Goal: Task Accomplishment & Management: Complete application form

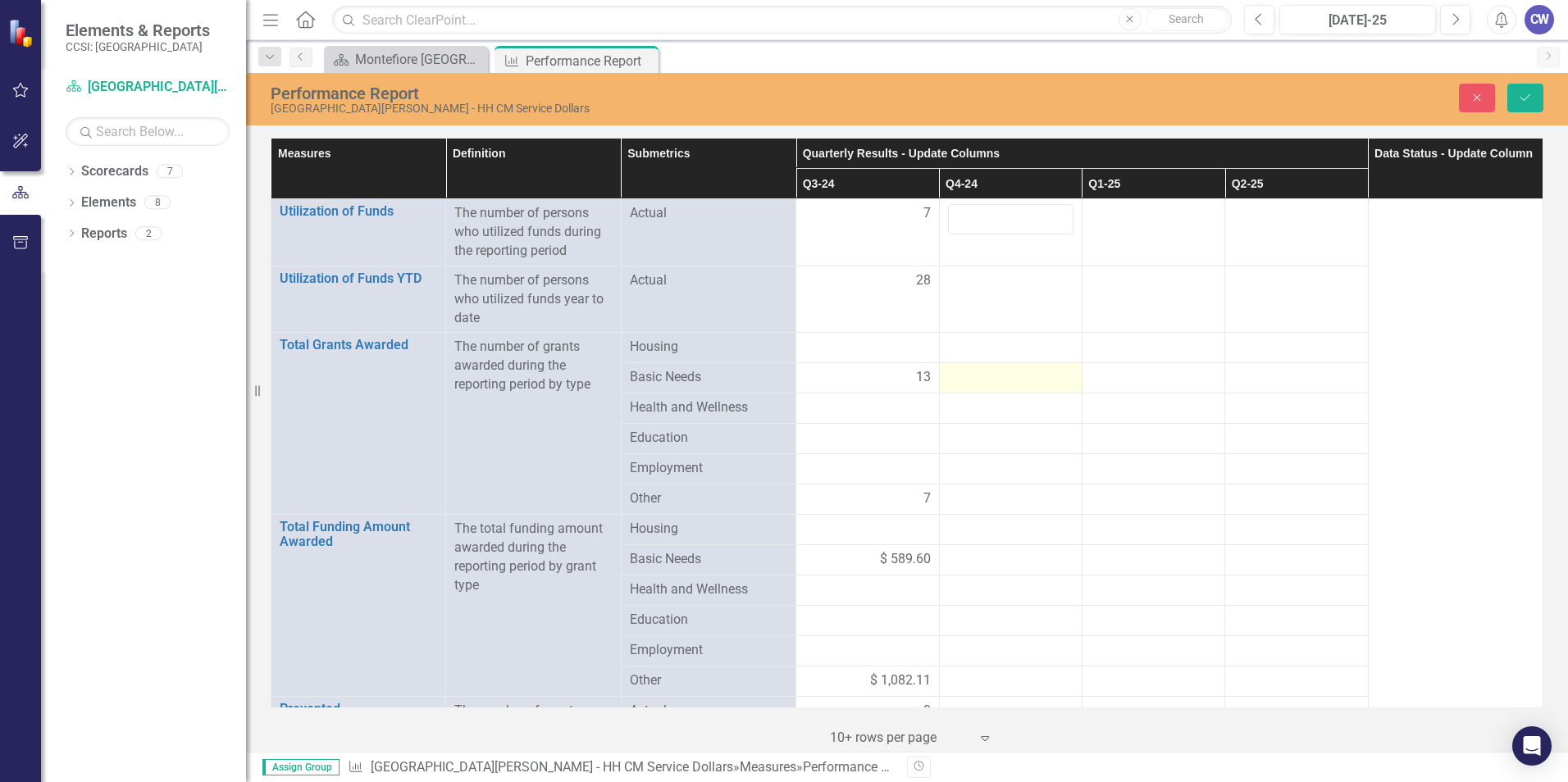
click at [1025, 376] on div at bounding box center [1011, 378] width 125 height 20
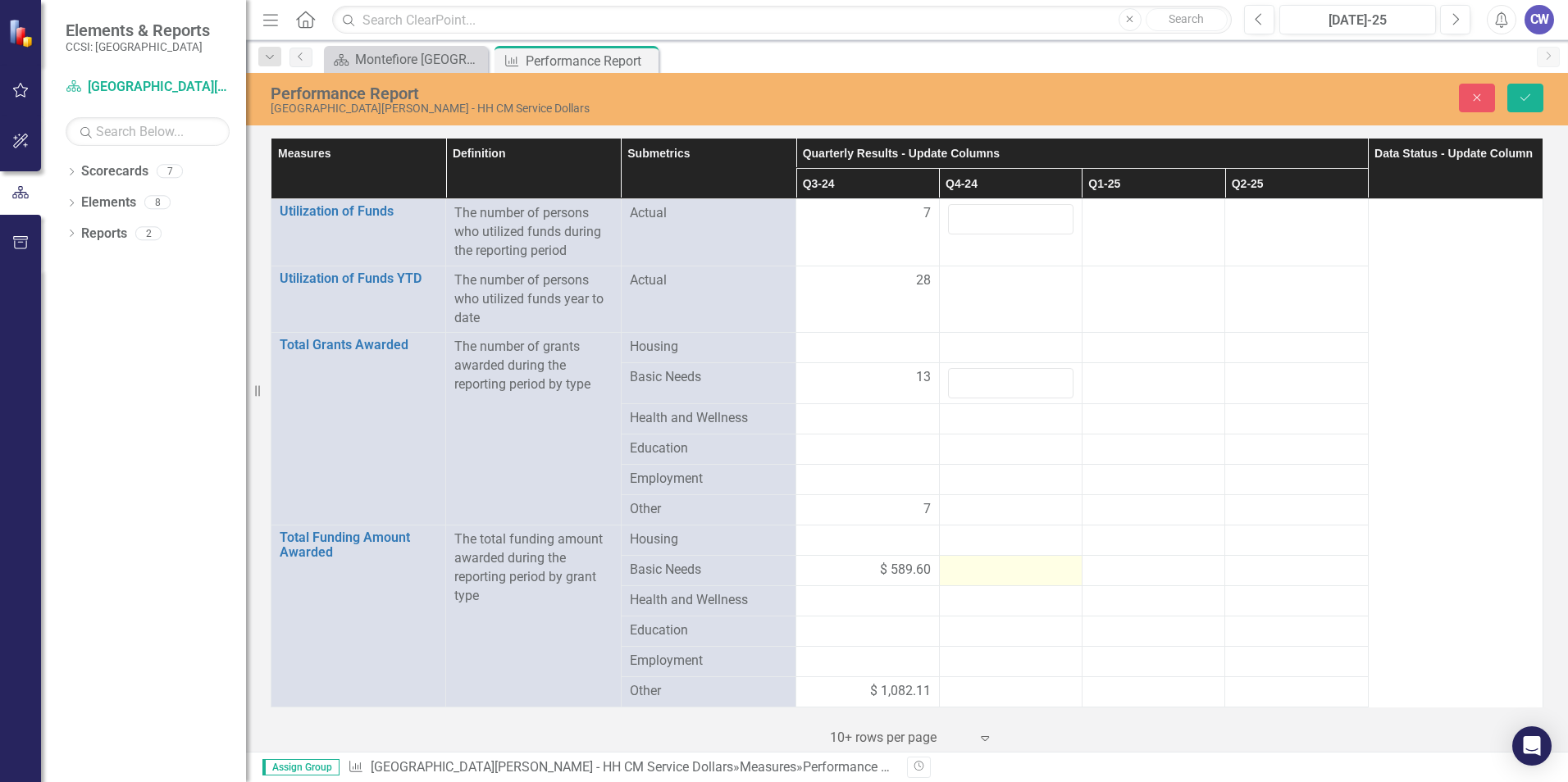
click at [1003, 572] on div at bounding box center [1011, 570] width 125 height 20
click at [1005, 568] on div at bounding box center [1011, 570] width 125 height 20
click at [1006, 584] on input "number" at bounding box center [1011, 575] width 125 height 30
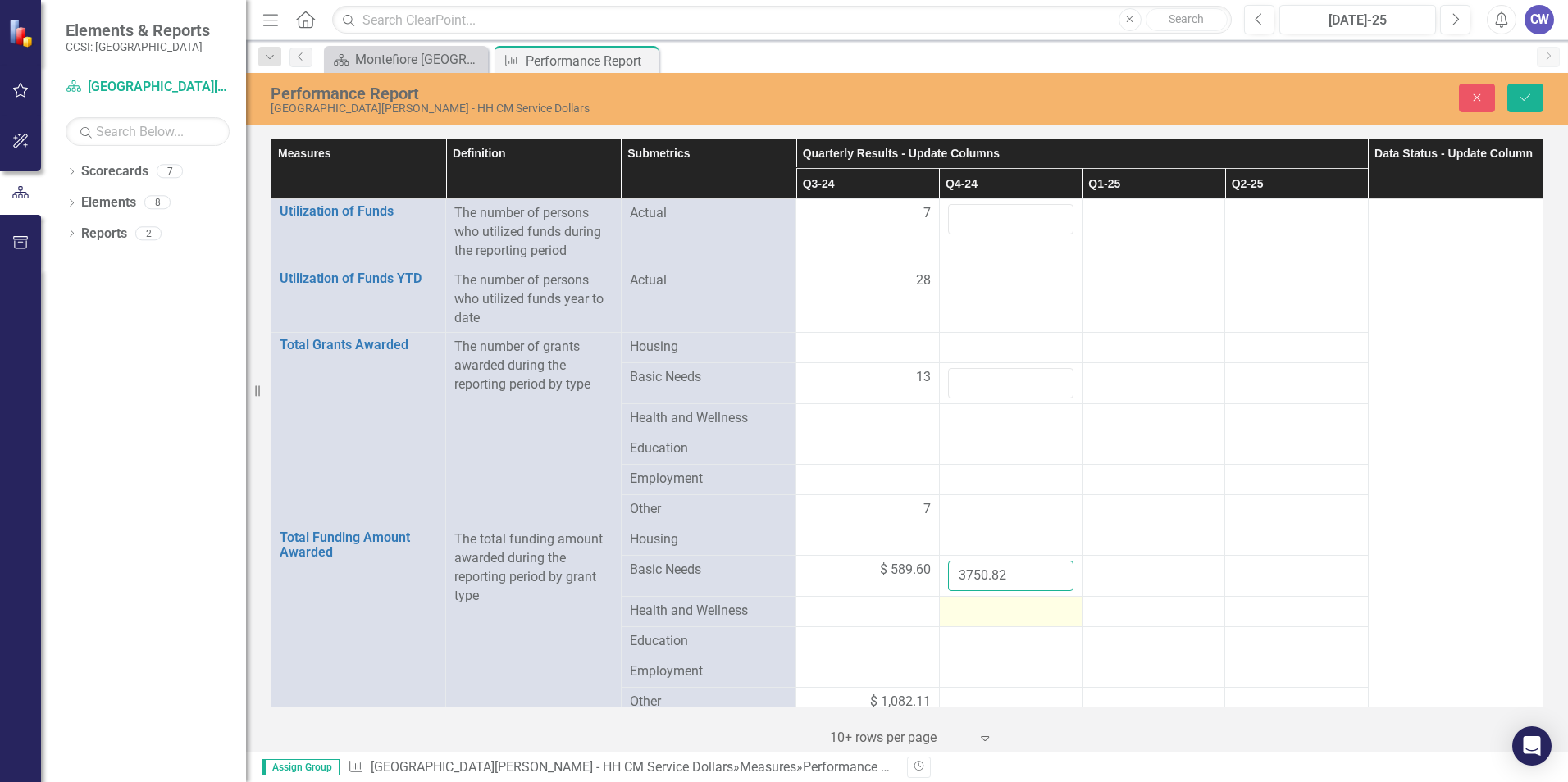
type input "3750.82"
click at [997, 612] on div at bounding box center [1011, 611] width 125 height 20
click at [997, 615] on input "number" at bounding box center [1011, 616] width 125 height 30
type input "162.55"
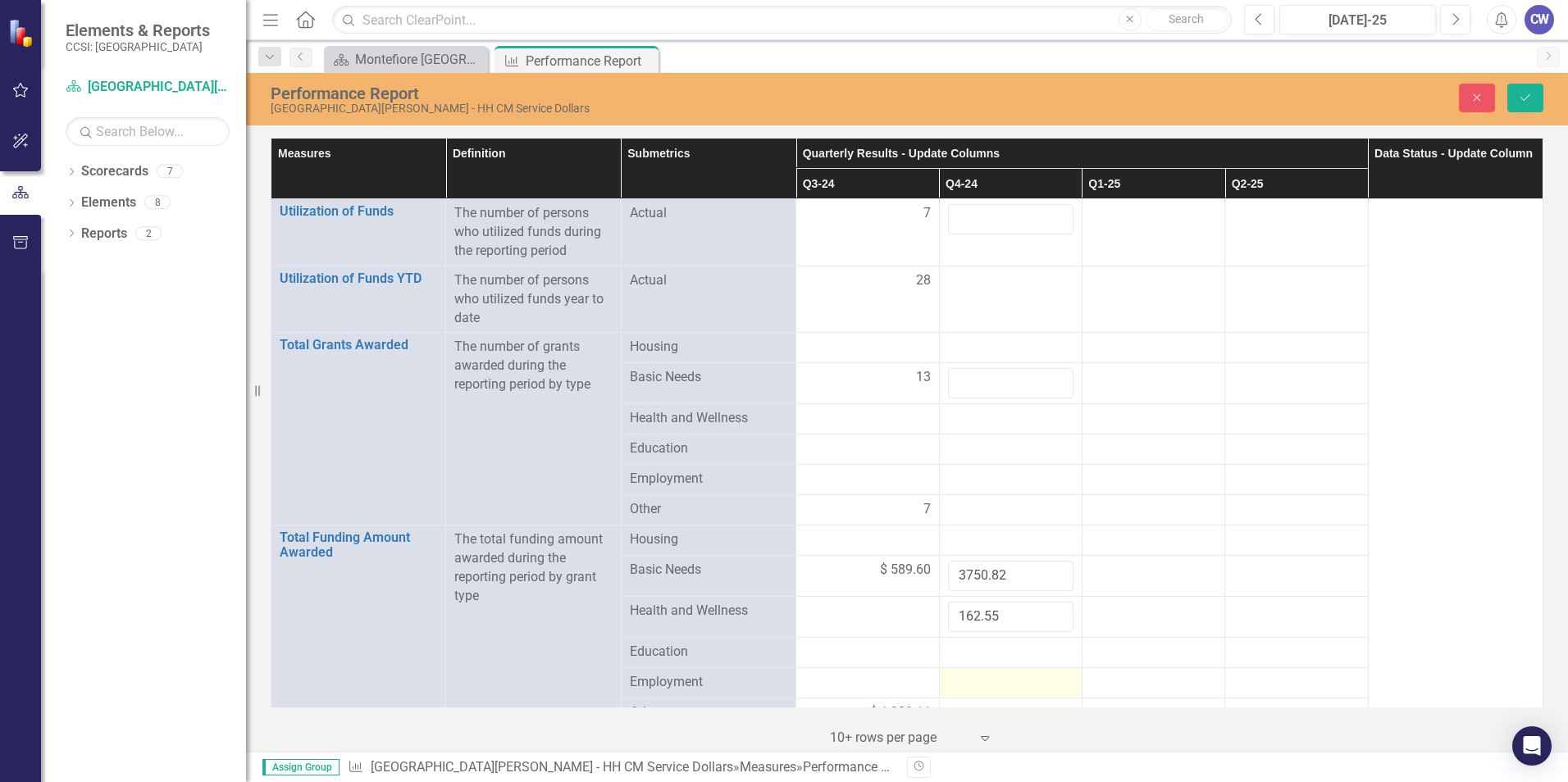
click at [1000, 681] on div at bounding box center [1011, 683] width 125 height 20
click at [1002, 685] on input "number" at bounding box center [1011, 688] width 125 height 30
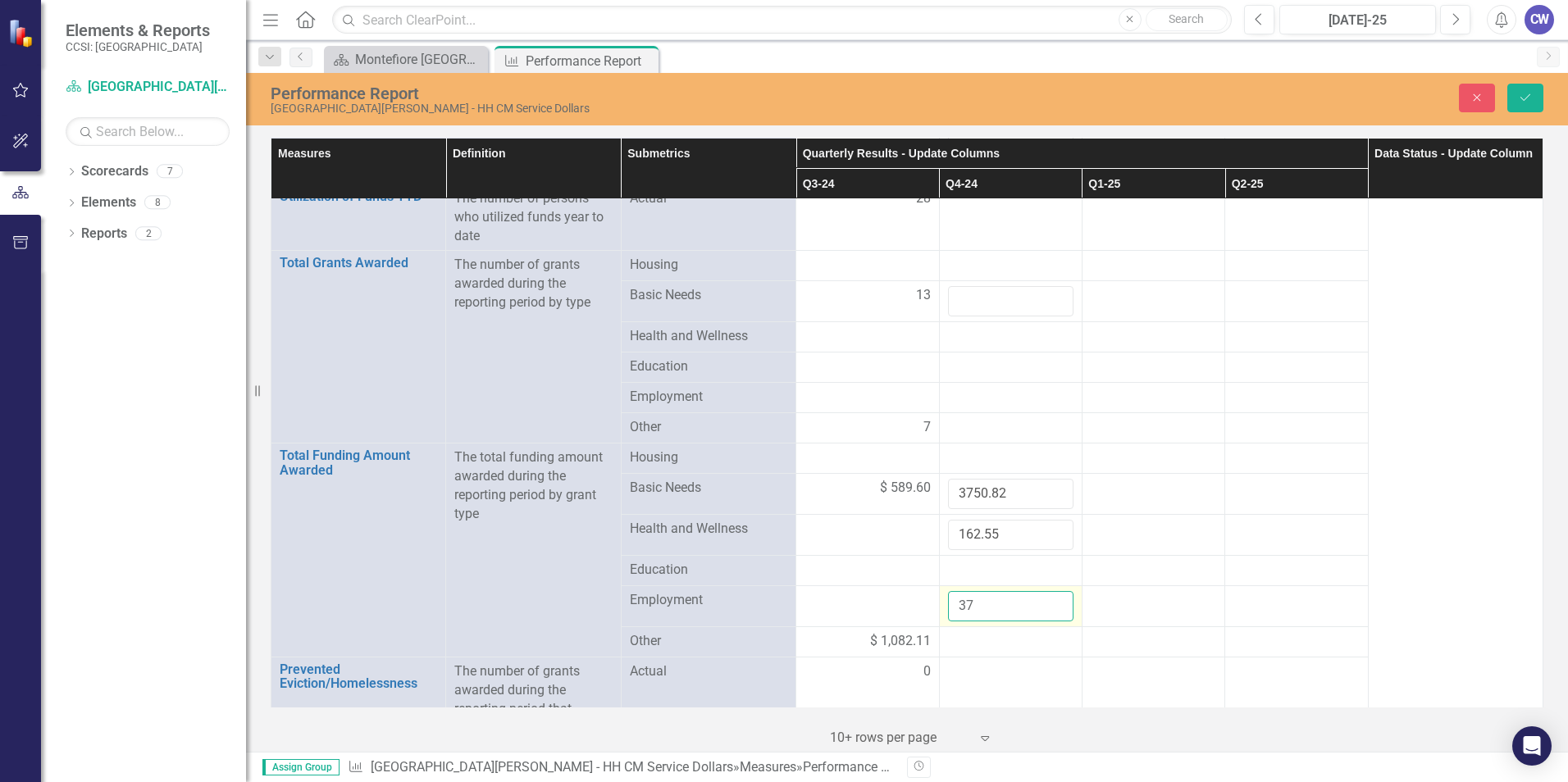
scroll to position [164, 0]
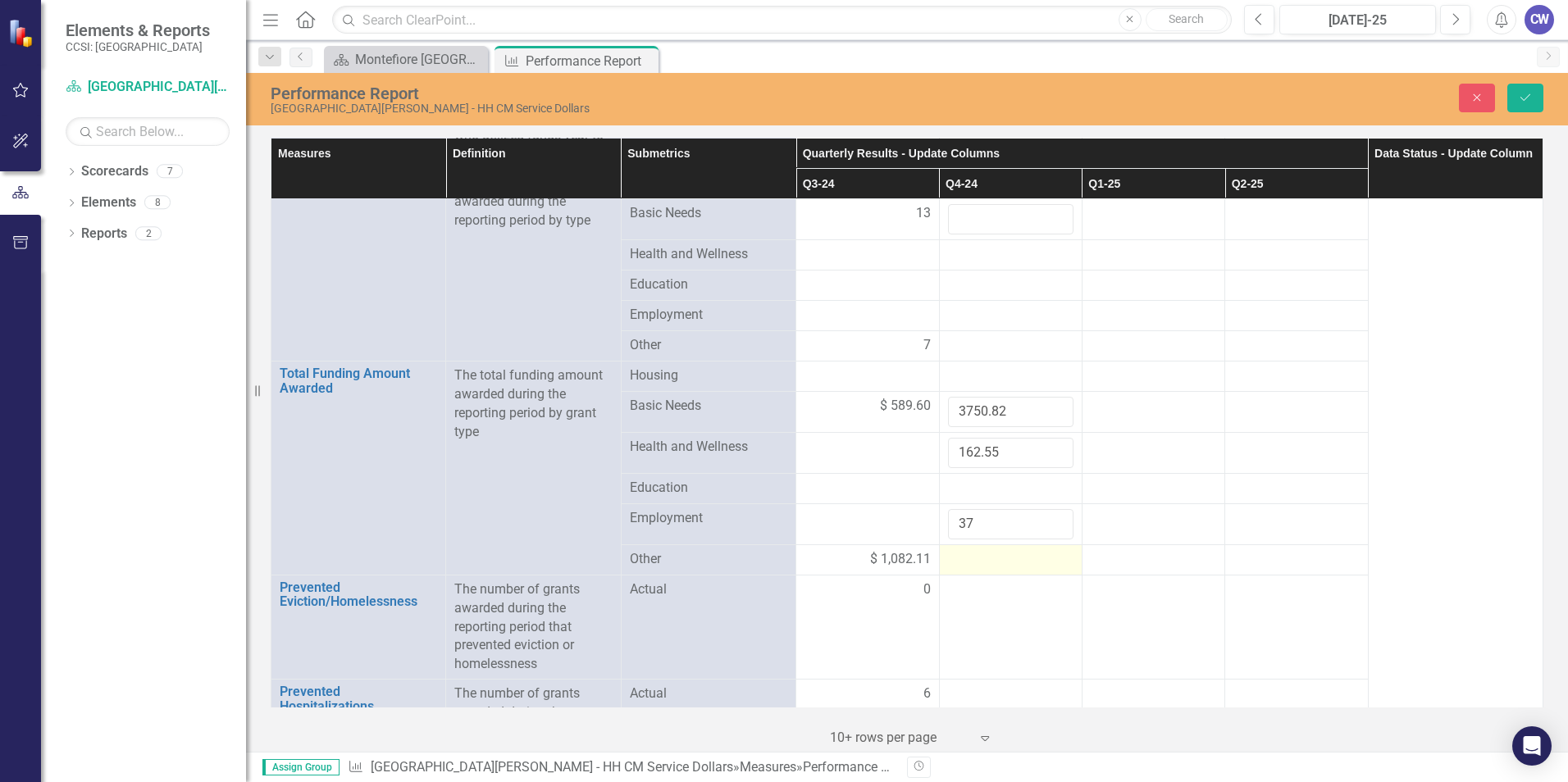
click at [995, 548] on td at bounding box center [1010, 559] width 143 height 30
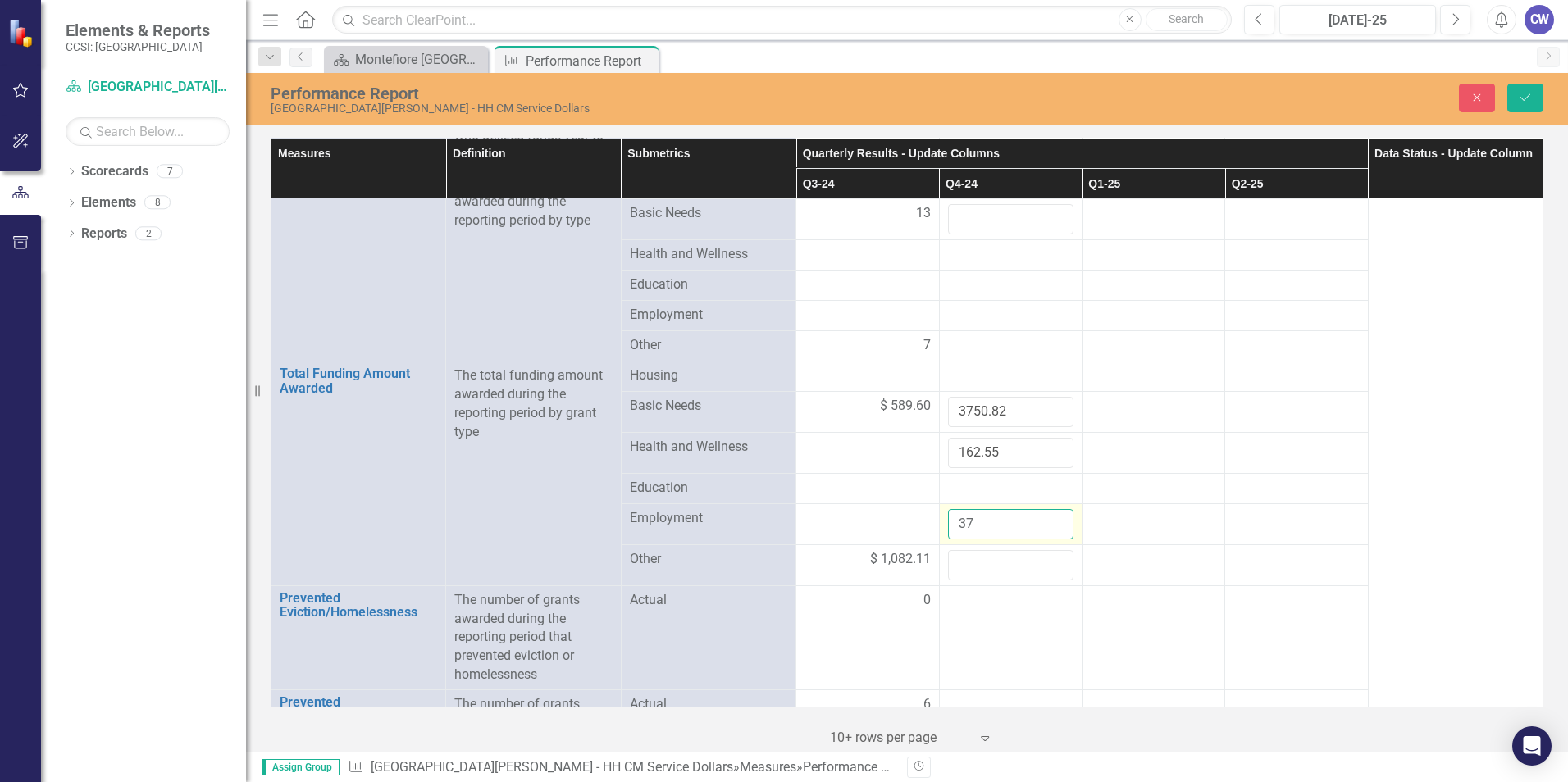
click at [979, 522] on input "37" at bounding box center [1011, 524] width 125 height 30
type input "37.45"
click at [979, 560] on input "number" at bounding box center [1011, 564] width 125 height 30
type input "343.01"
click at [1114, 570] on td at bounding box center [1153, 564] width 143 height 41
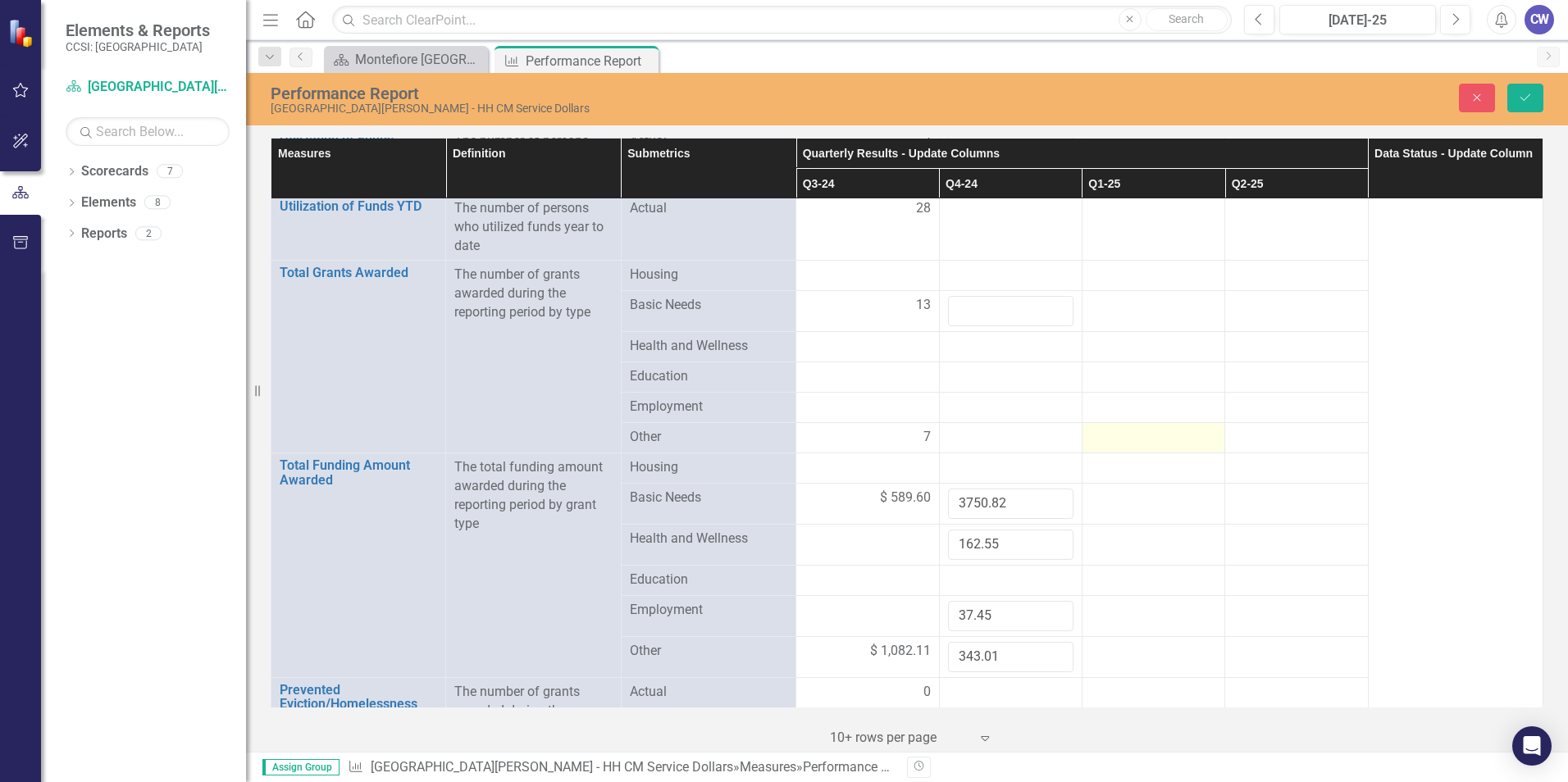
scroll to position [0, 0]
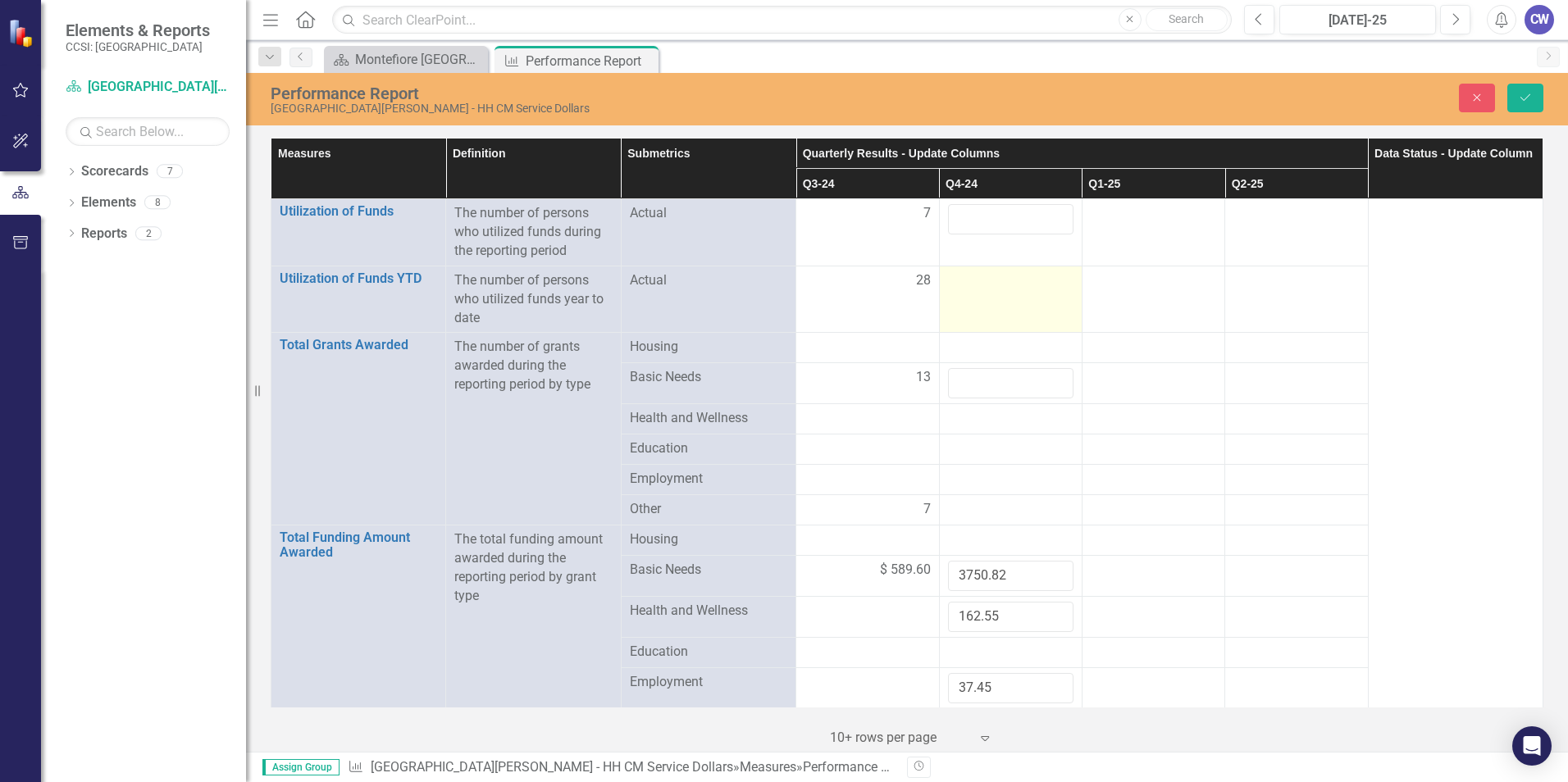
click at [1005, 286] on div at bounding box center [1011, 281] width 125 height 20
click at [1016, 279] on input "number" at bounding box center [1011, 286] width 125 height 30
type input "35"
click at [1022, 222] on input "number" at bounding box center [1011, 219] width 125 height 30
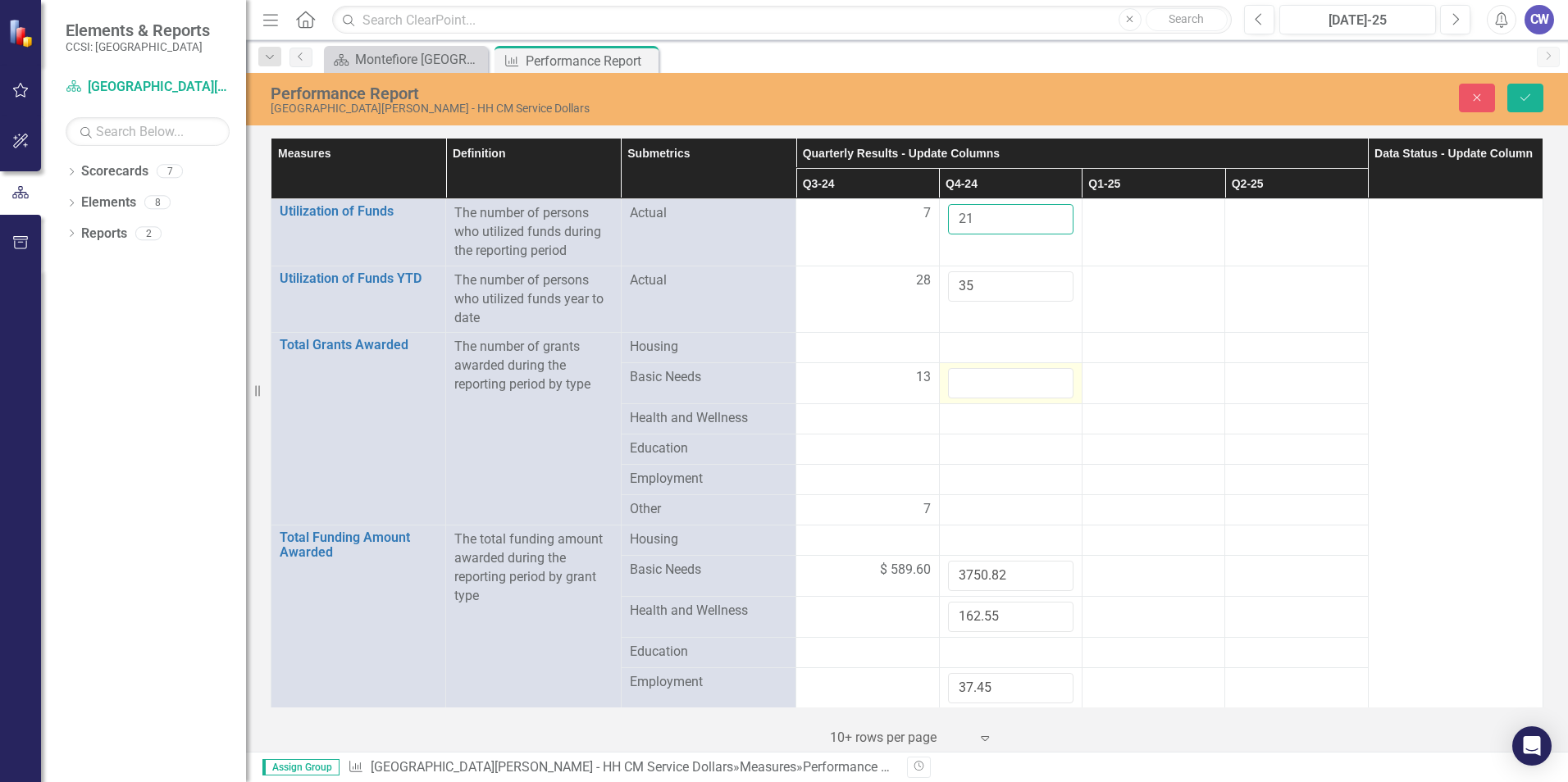
type input "21"
type input "1"
click at [1052, 374] on input "1" at bounding box center [1011, 383] width 125 height 30
type input "25"
click at [998, 414] on div at bounding box center [1011, 419] width 125 height 20
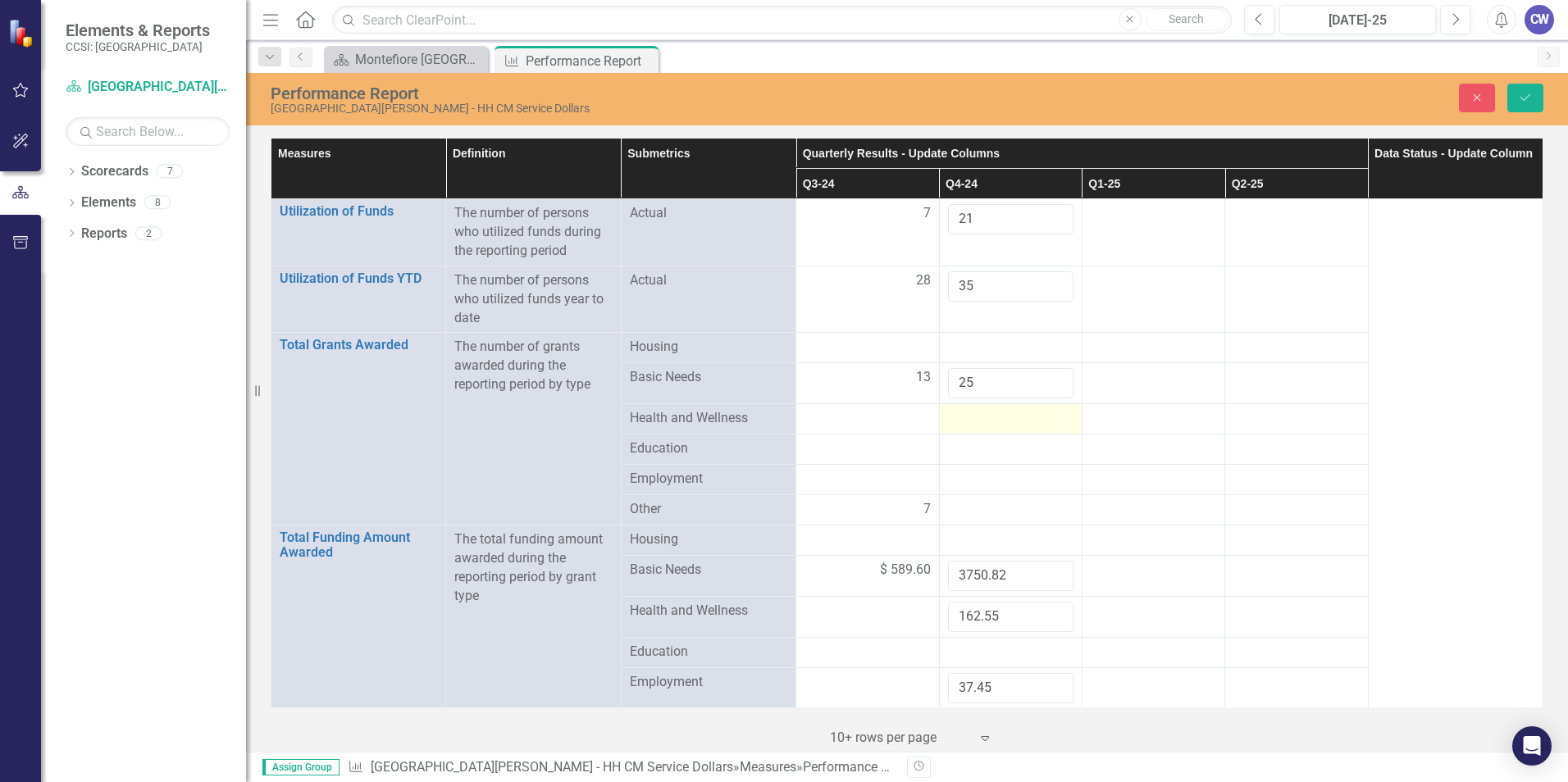
click at [998, 414] on div at bounding box center [1011, 419] width 125 height 20
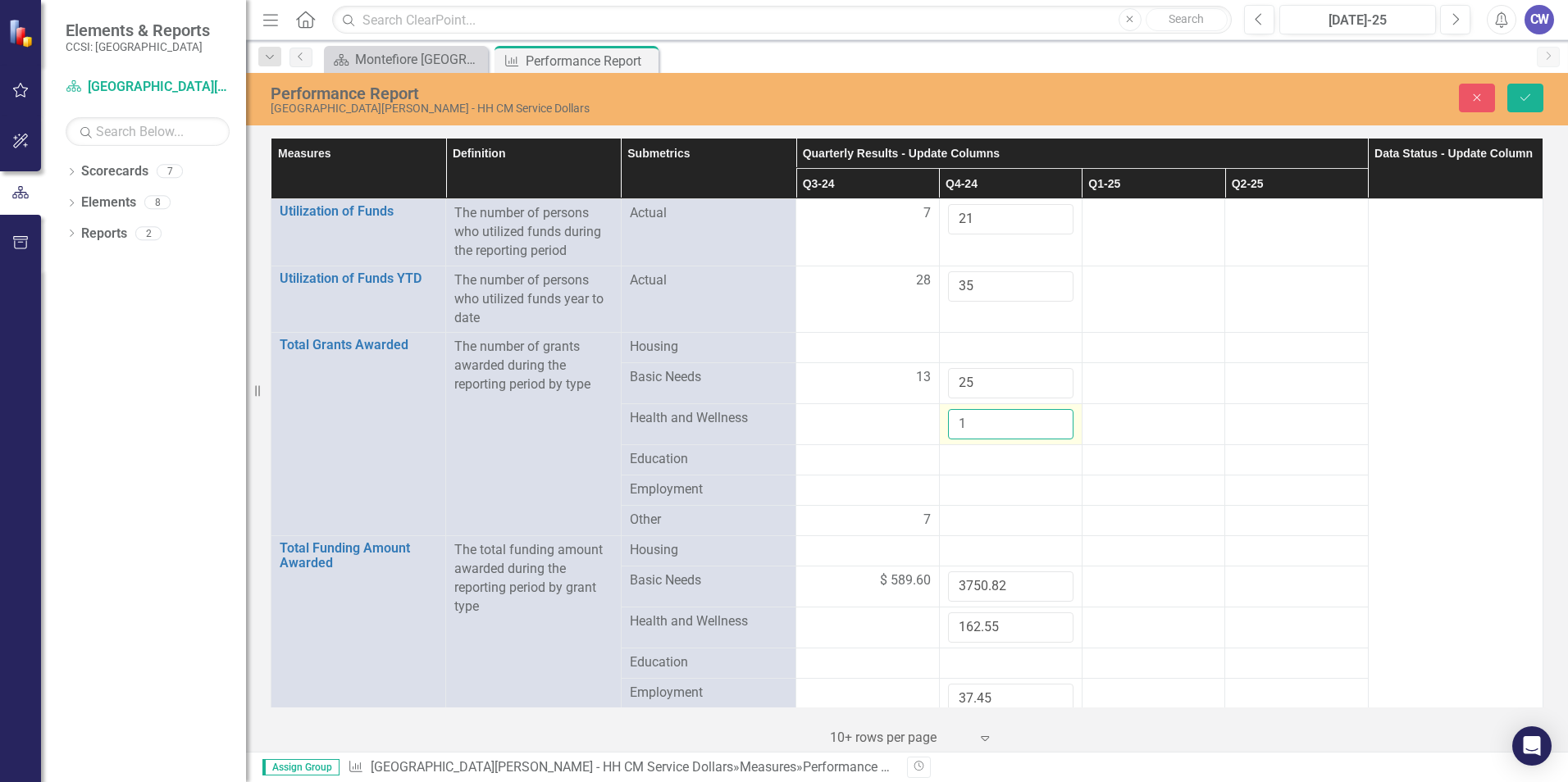
click at [1049, 416] on input "1" at bounding box center [1011, 424] width 125 height 30
click at [1049, 416] on input "2" at bounding box center [1011, 424] width 125 height 30
click at [1049, 416] on input "3" at bounding box center [1011, 424] width 125 height 30
type input "4"
click at [1049, 416] on input "4" at bounding box center [1011, 424] width 125 height 30
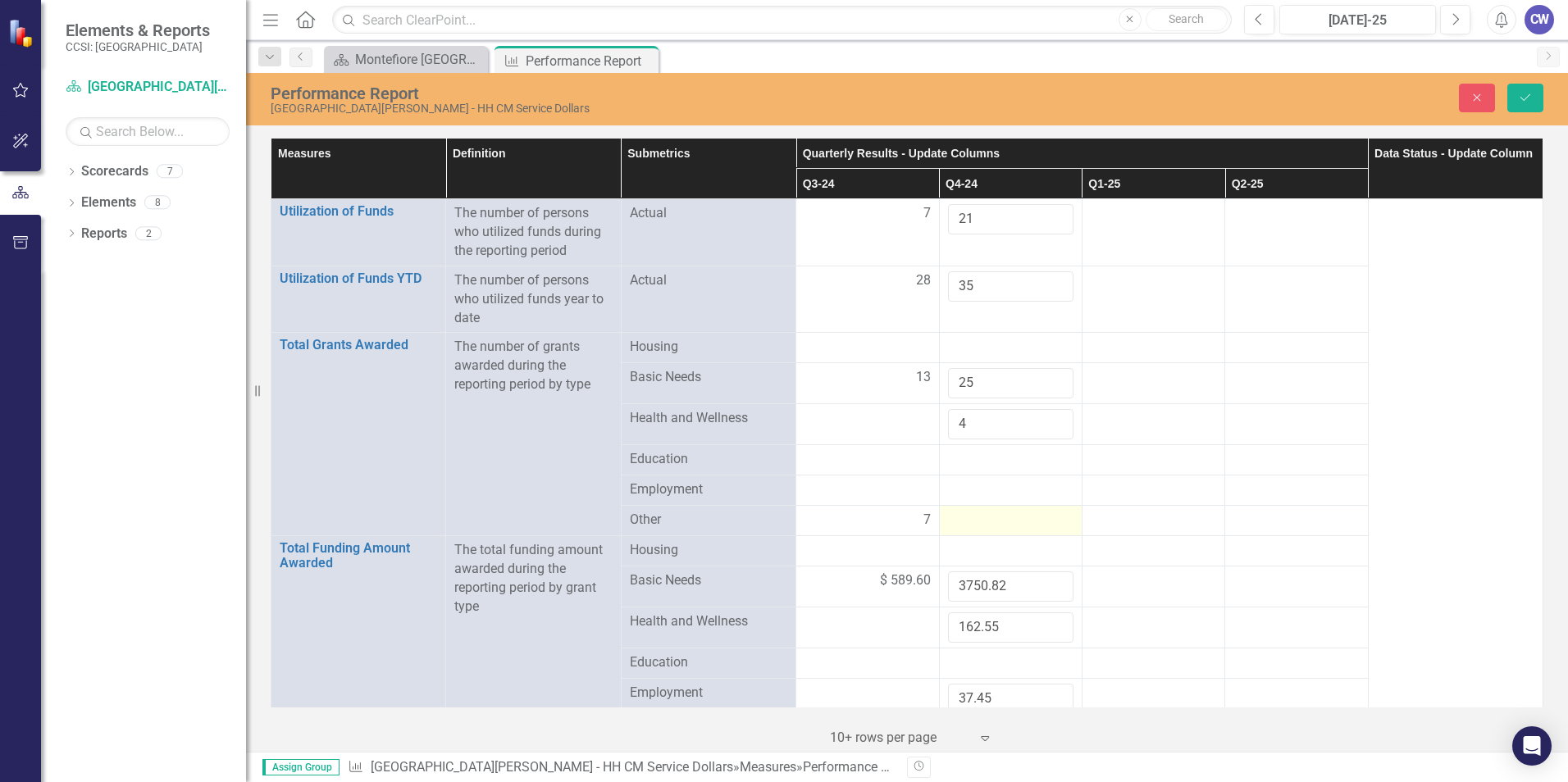
click at [1024, 517] on div at bounding box center [1011, 521] width 125 height 20
click at [1024, 518] on div at bounding box center [1011, 521] width 125 height 20
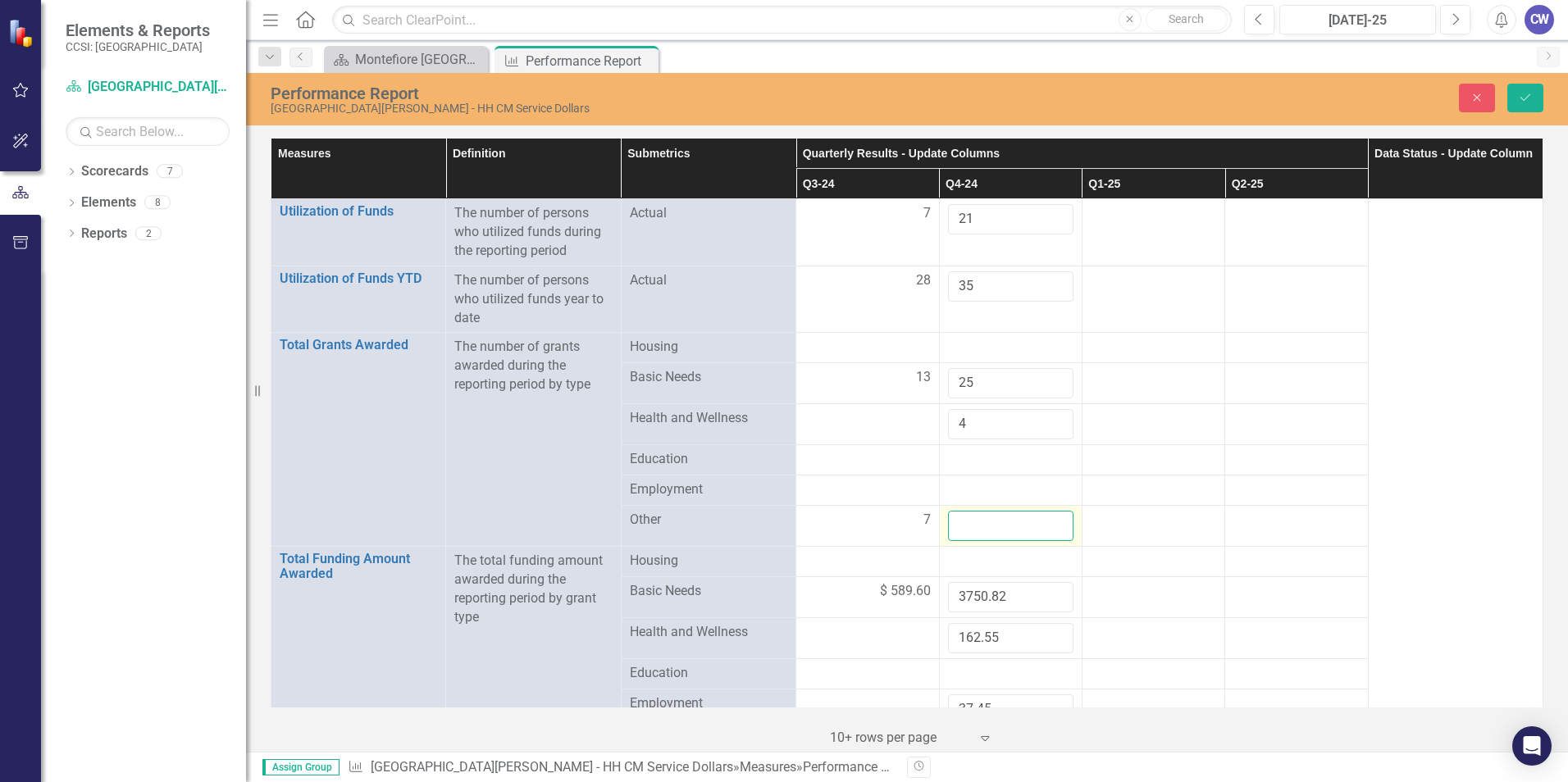
click at [1026, 520] on input "number" at bounding box center [1011, 526] width 125 height 30
type input "8"
click at [1082, 562] on td at bounding box center [1153, 560] width 143 height 30
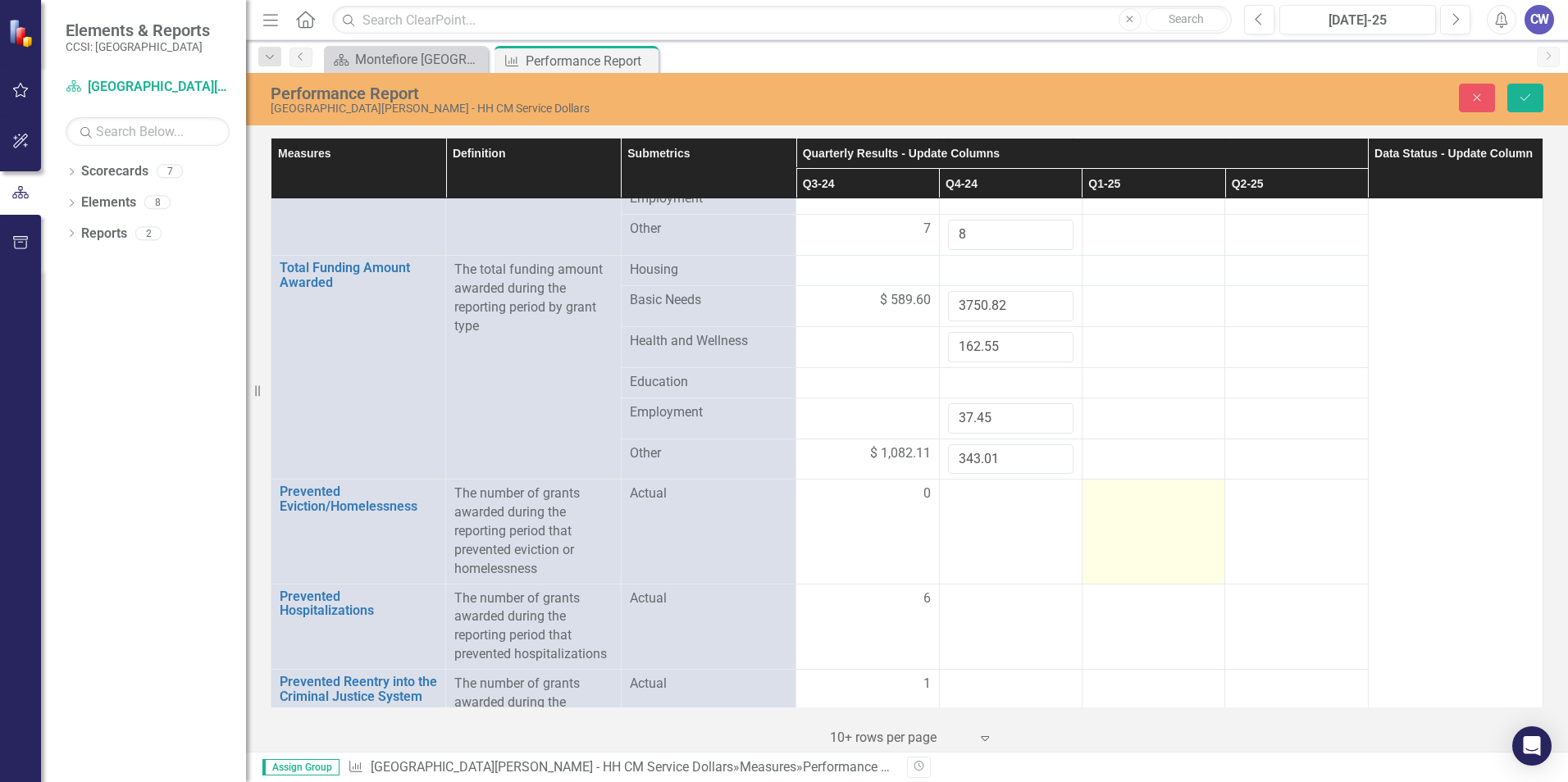
scroll to position [328, 0]
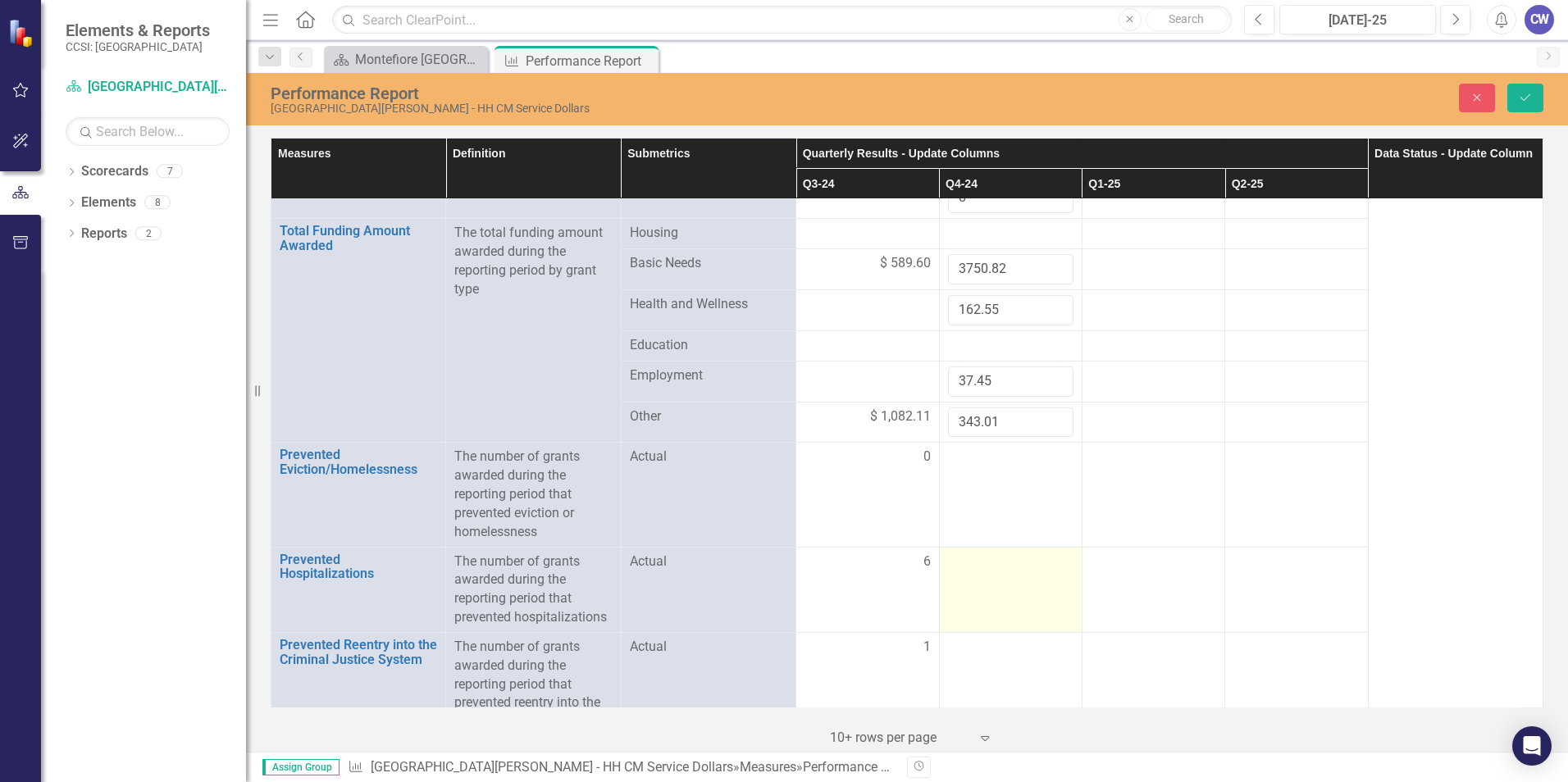
click at [998, 576] on td at bounding box center [1010, 588] width 143 height 85
click at [1002, 571] on div at bounding box center [1011, 562] width 125 height 20
click at [1008, 567] on div at bounding box center [1011, 562] width 125 height 20
click at [996, 564] on input "number" at bounding box center [1011, 567] width 125 height 30
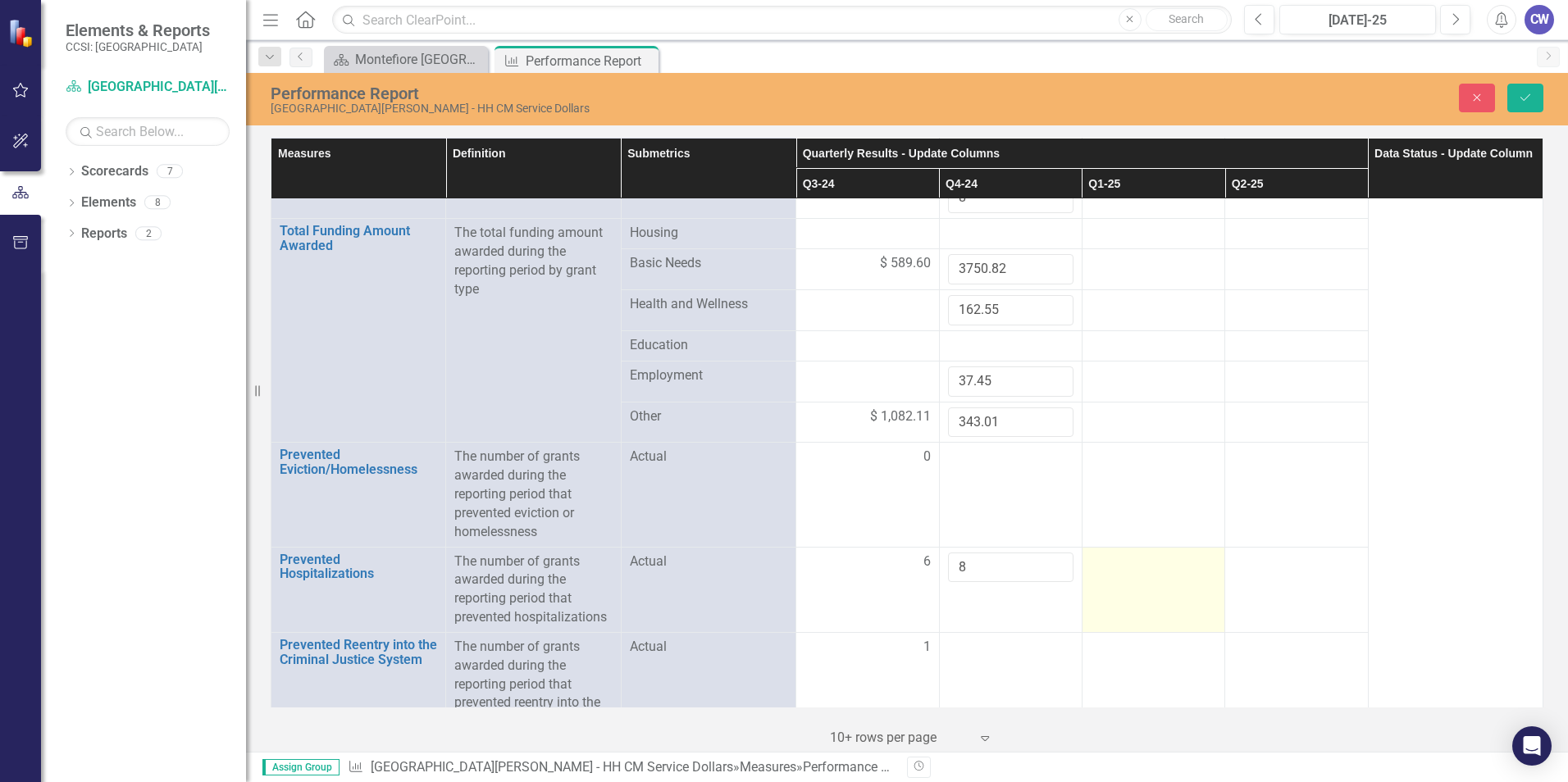
click at [1124, 625] on td at bounding box center [1153, 588] width 143 height 85
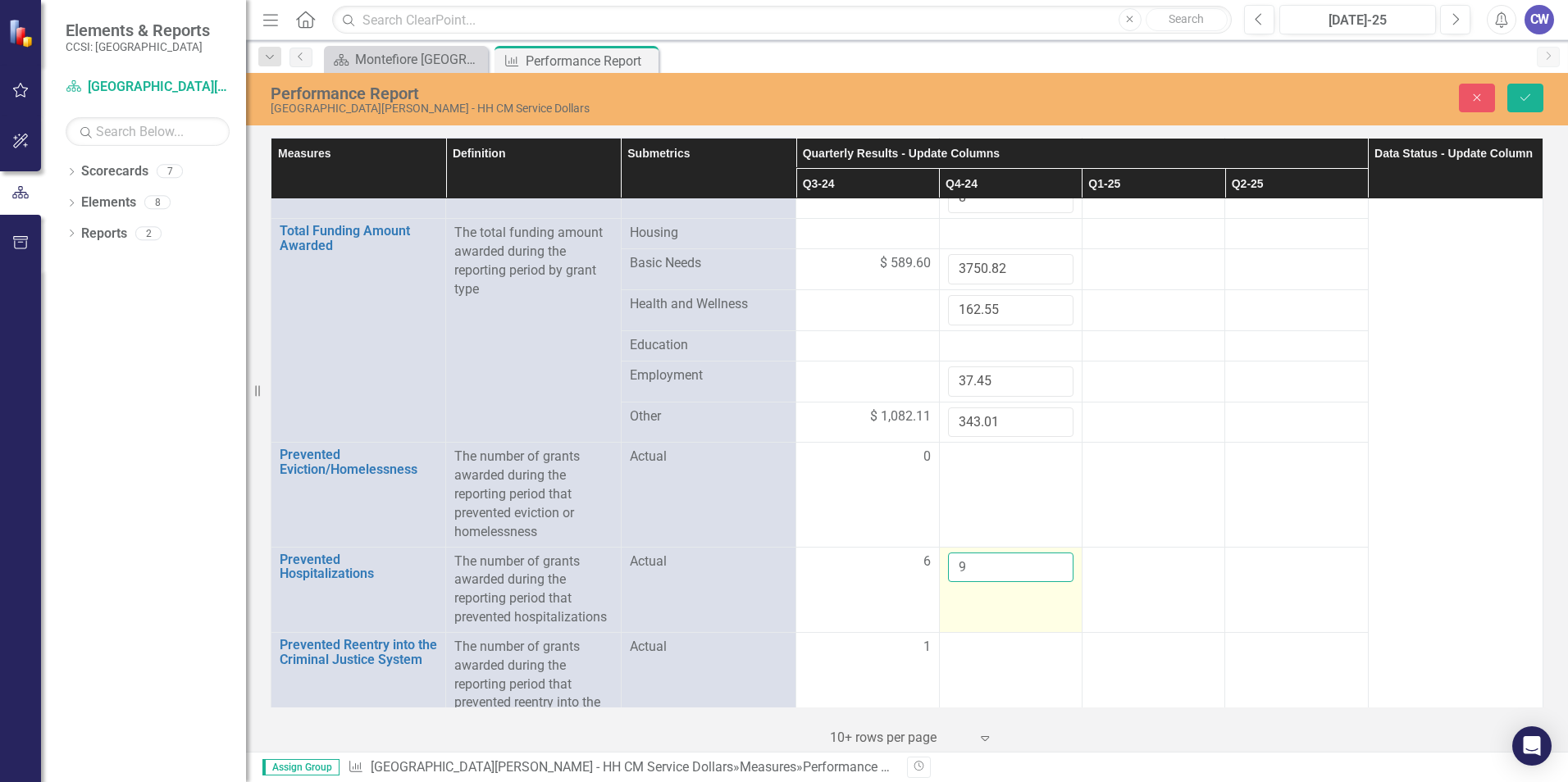
click at [1047, 564] on input "9" at bounding box center [1011, 567] width 125 height 30
type input "10"
click at [1047, 564] on input "10" at bounding box center [1011, 567] width 125 height 30
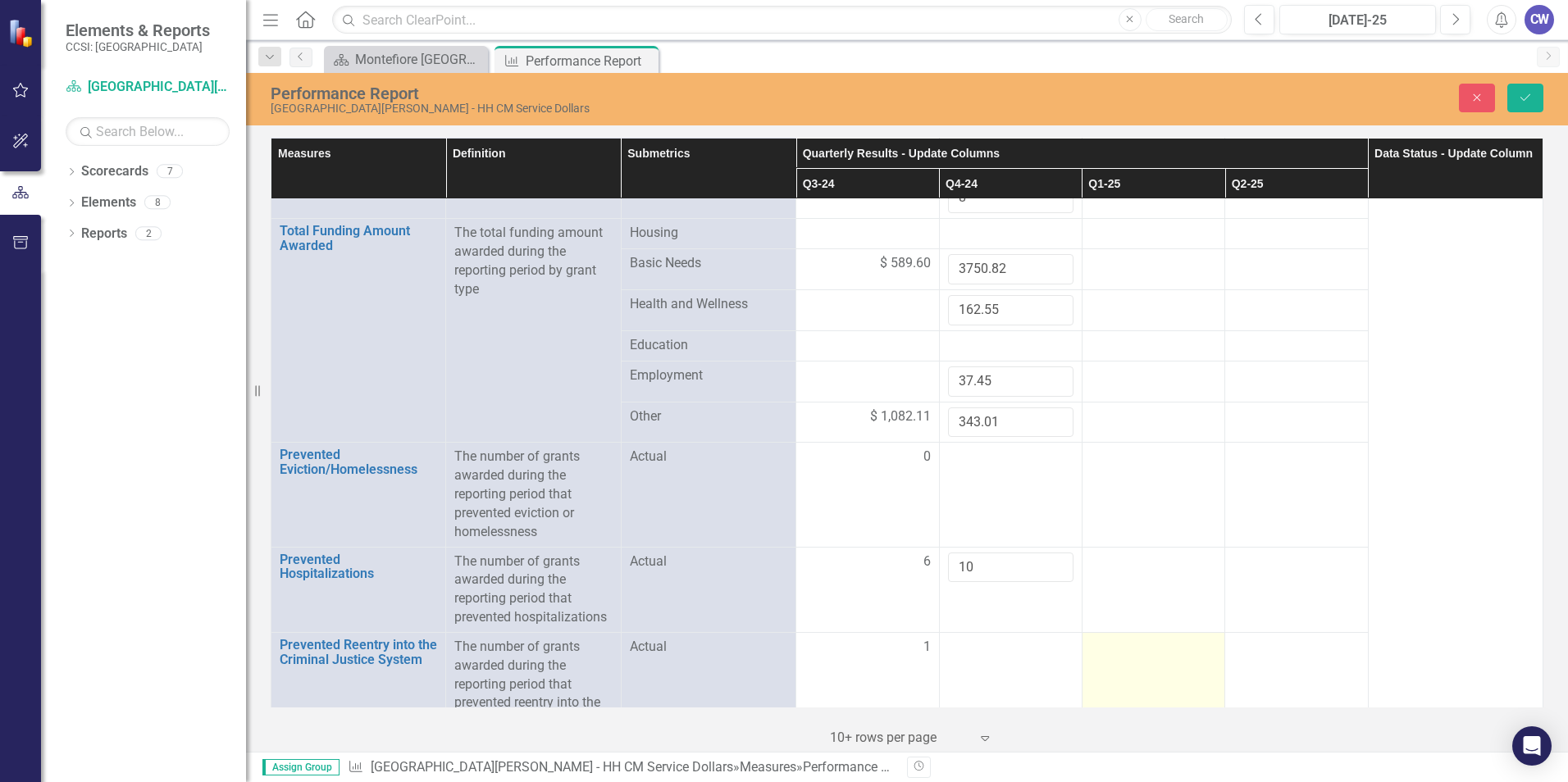
drag, startPoint x: 1059, startPoint y: 640, endPoint x: 1077, endPoint y: 635, distance: 18.7
click at [1059, 641] on div at bounding box center [1011, 648] width 125 height 20
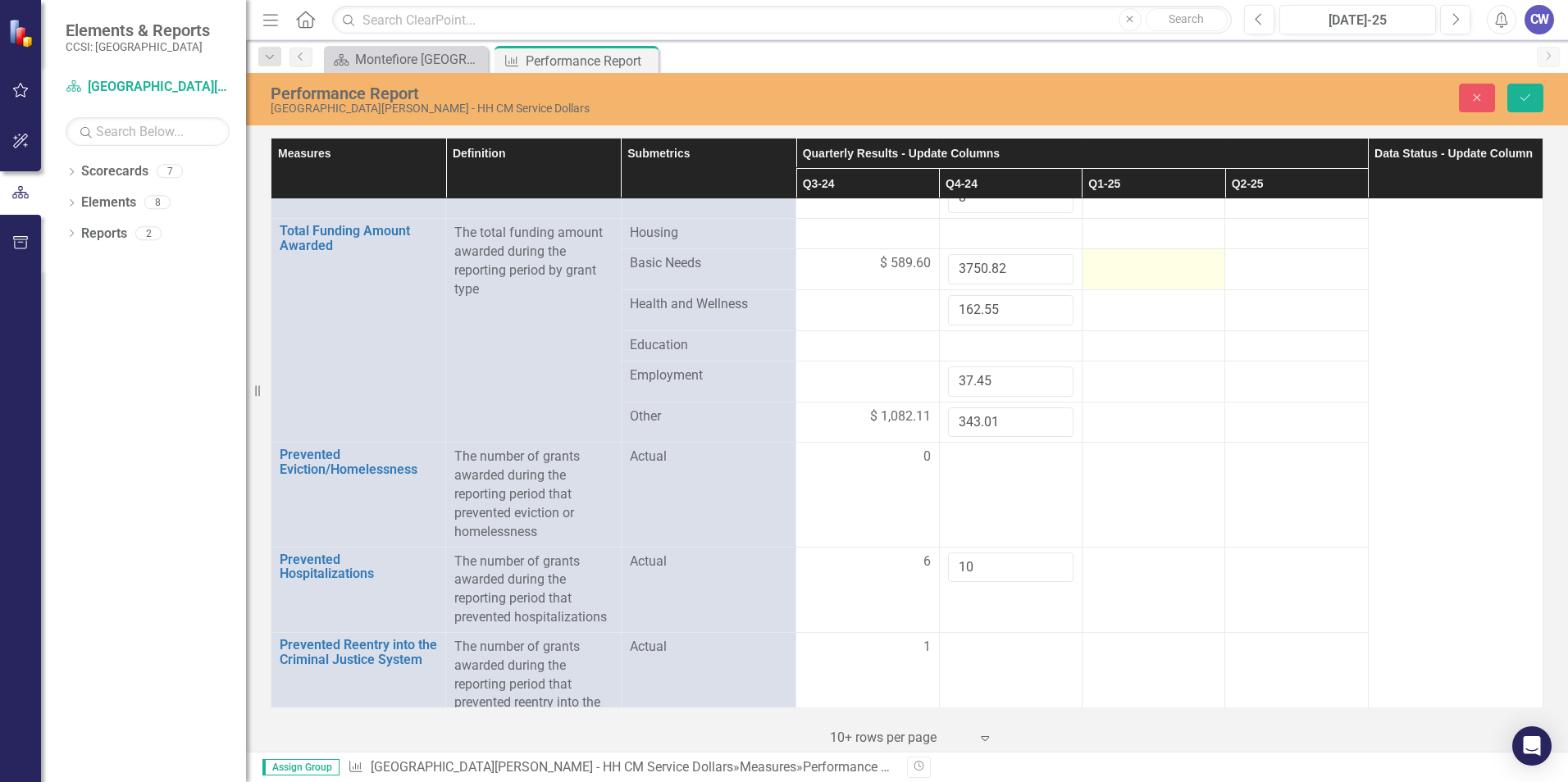
click at [1177, 263] on div at bounding box center [1153, 264] width 125 height 20
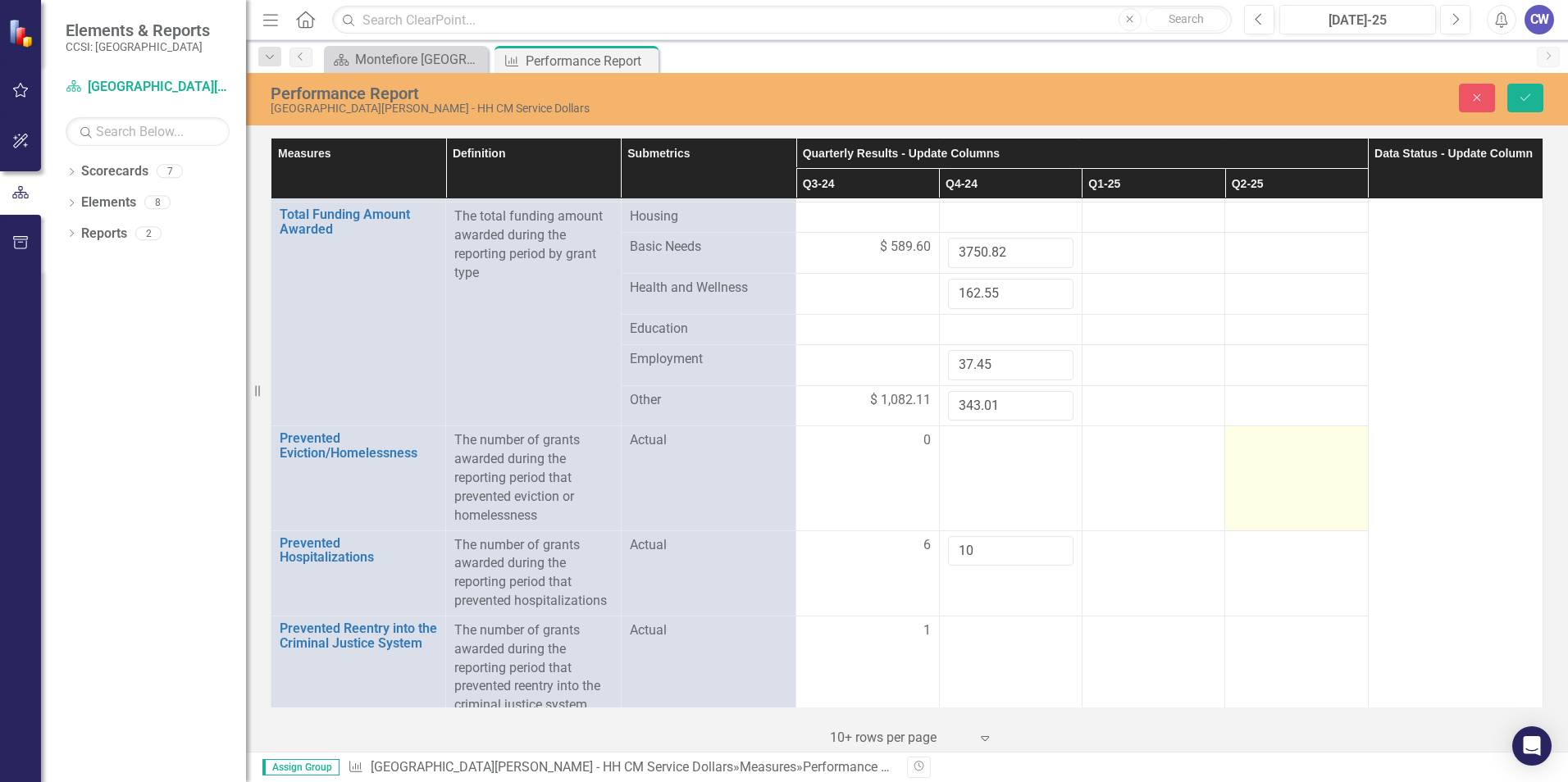
scroll to position [358, 0]
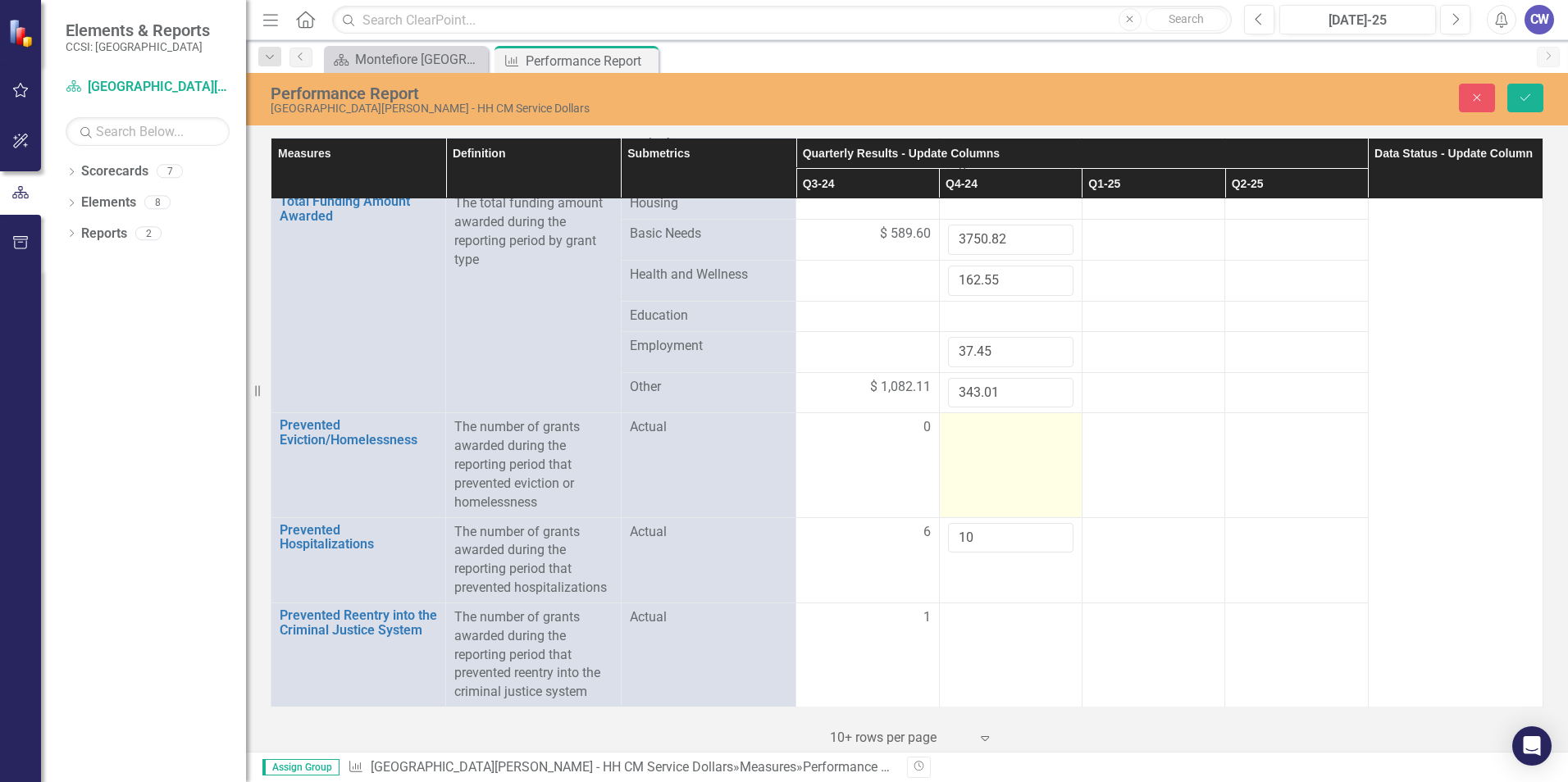
click at [994, 433] on div at bounding box center [1011, 428] width 125 height 20
click at [1051, 439] on input "-1" at bounding box center [1011, 433] width 125 height 30
click at [1049, 438] on input "-2" at bounding box center [1011, 433] width 125 height 30
click at [1046, 428] on input "-1" at bounding box center [1011, 433] width 125 height 30
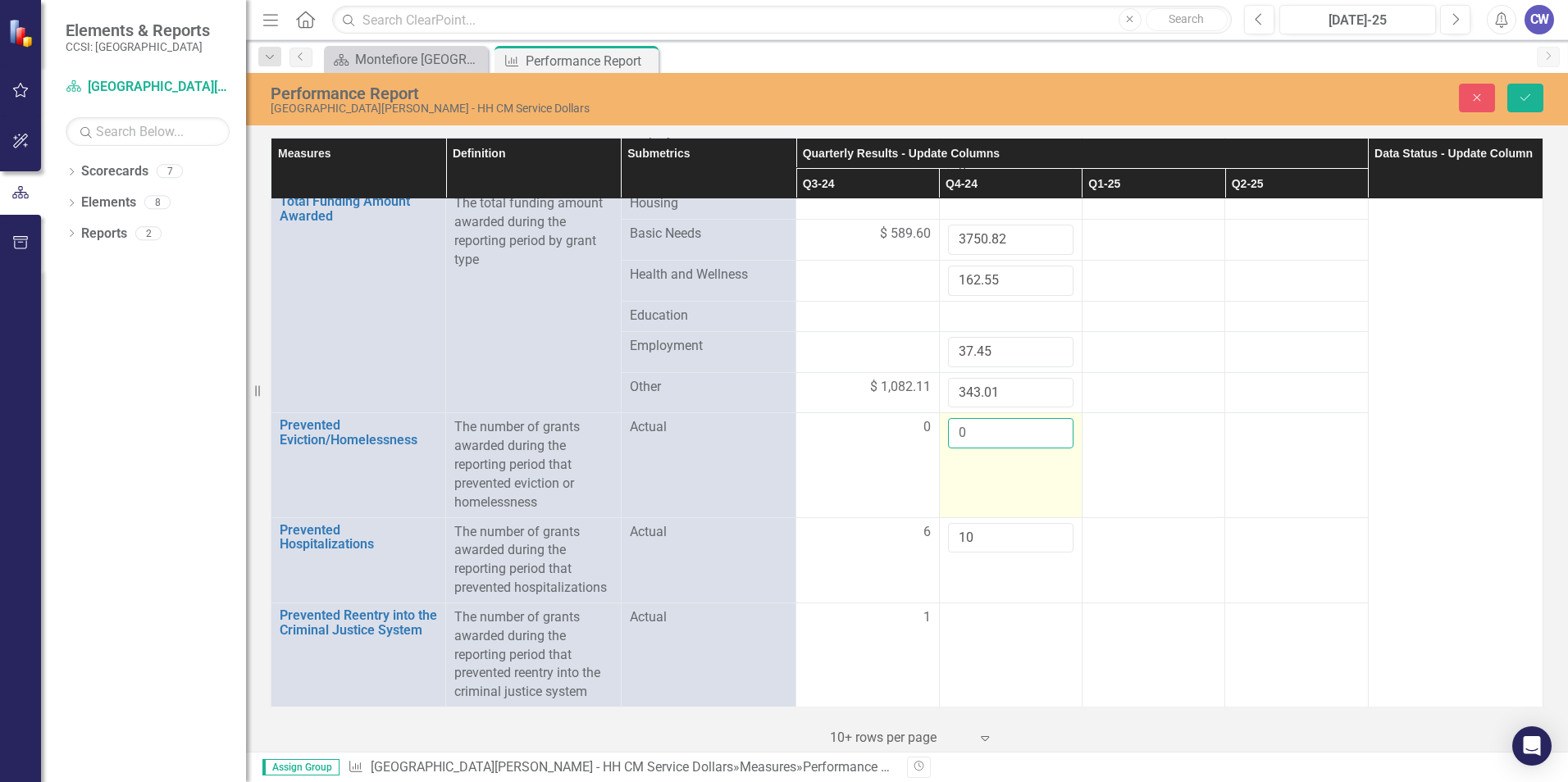
type input "0"
click at [1046, 427] on input "0" at bounding box center [1011, 433] width 125 height 30
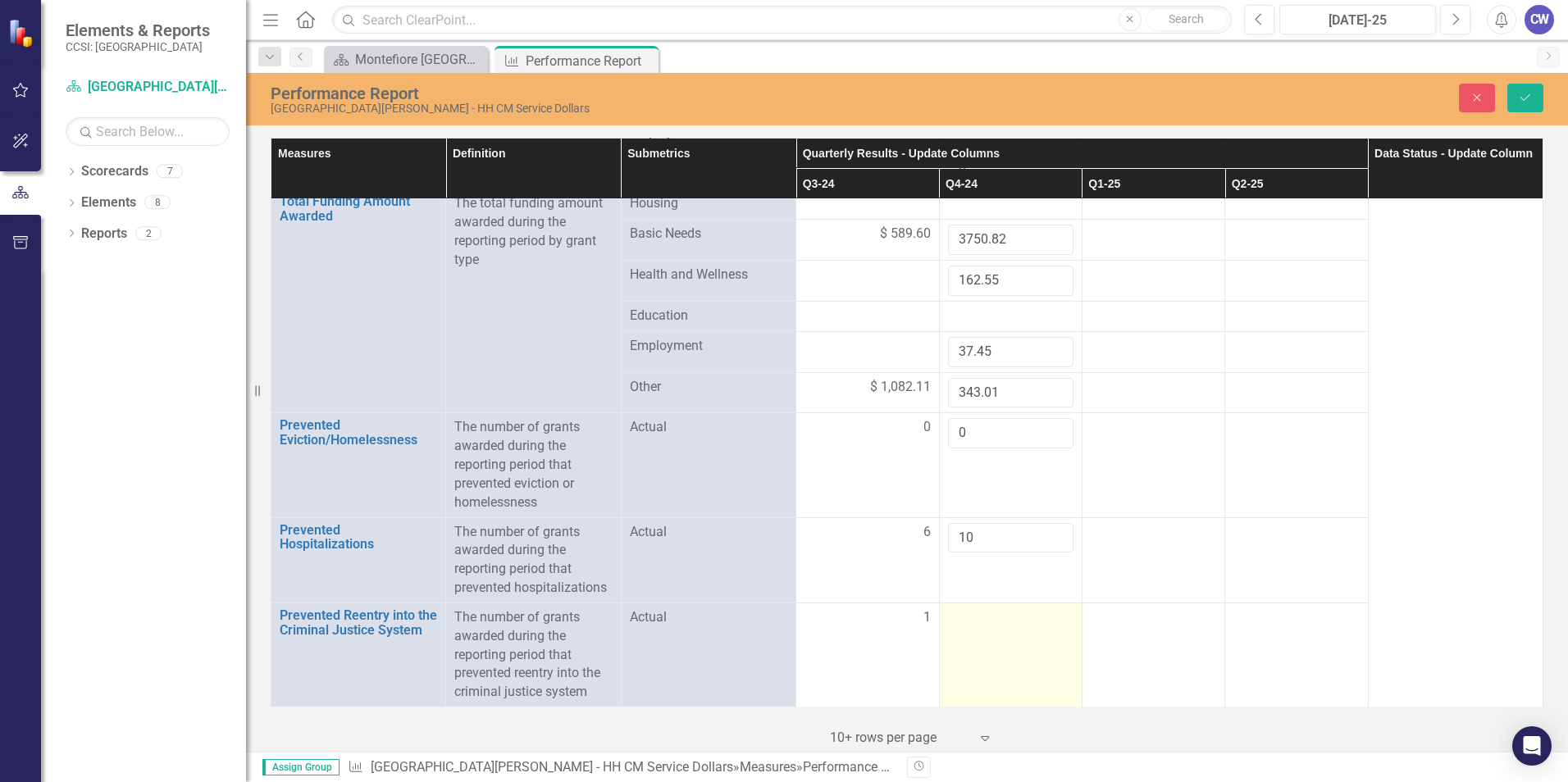
click at [1029, 620] on div at bounding box center [1011, 618] width 125 height 20
click at [1028, 616] on div at bounding box center [1011, 618] width 125 height 20
click at [1049, 616] on div at bounding box center [1011, 618] width 125 height 20
click at [1051, 616] on div at bounding box center [1011, 618] width 125 height 20
click at [1049, 624] on div at bounding box center [1011, 618] width 125 height 20
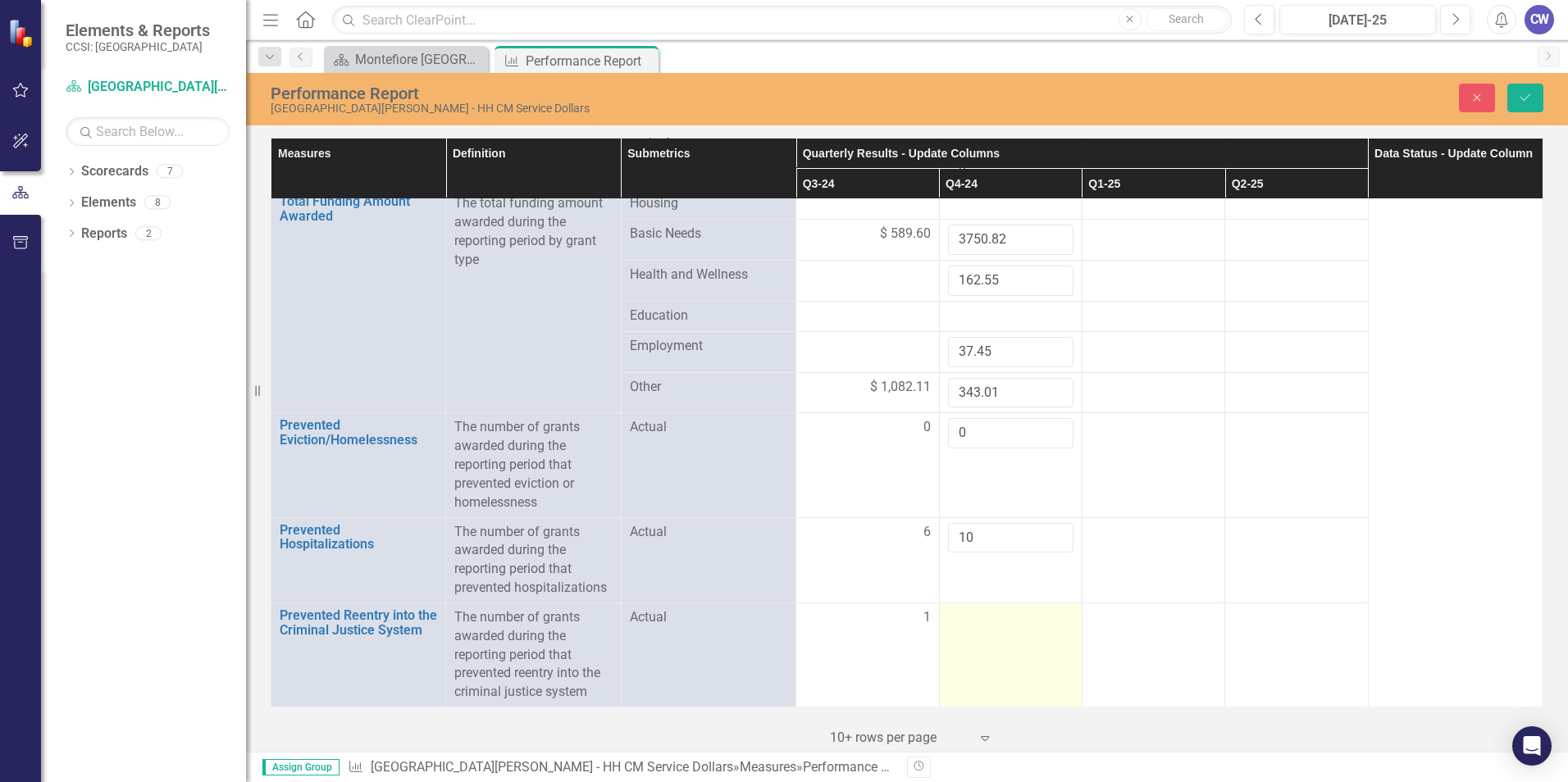
click at [1049, 624] on div at bounding box center [1011, 618] width 125 height 20
click at [1044, 618] on input "1" at bounding box center [1011, 623] width 125 height 30
type input "0"
click at [1051, 626] on input "0" at bounding box center [1011, 623] width 125 height 30
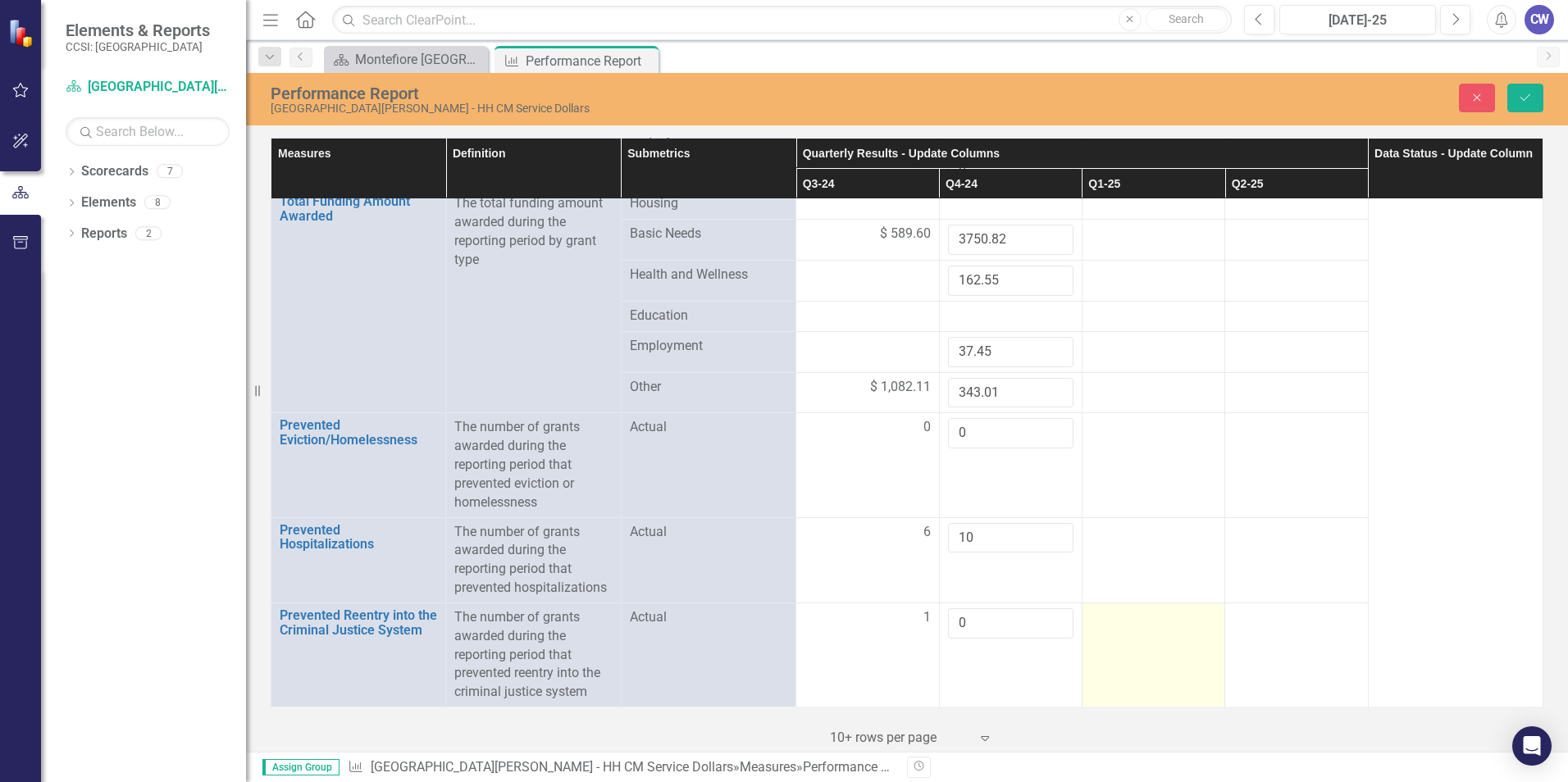
click at [1138, 627] on div at bounding box center [1153, 618] width 125 height 20
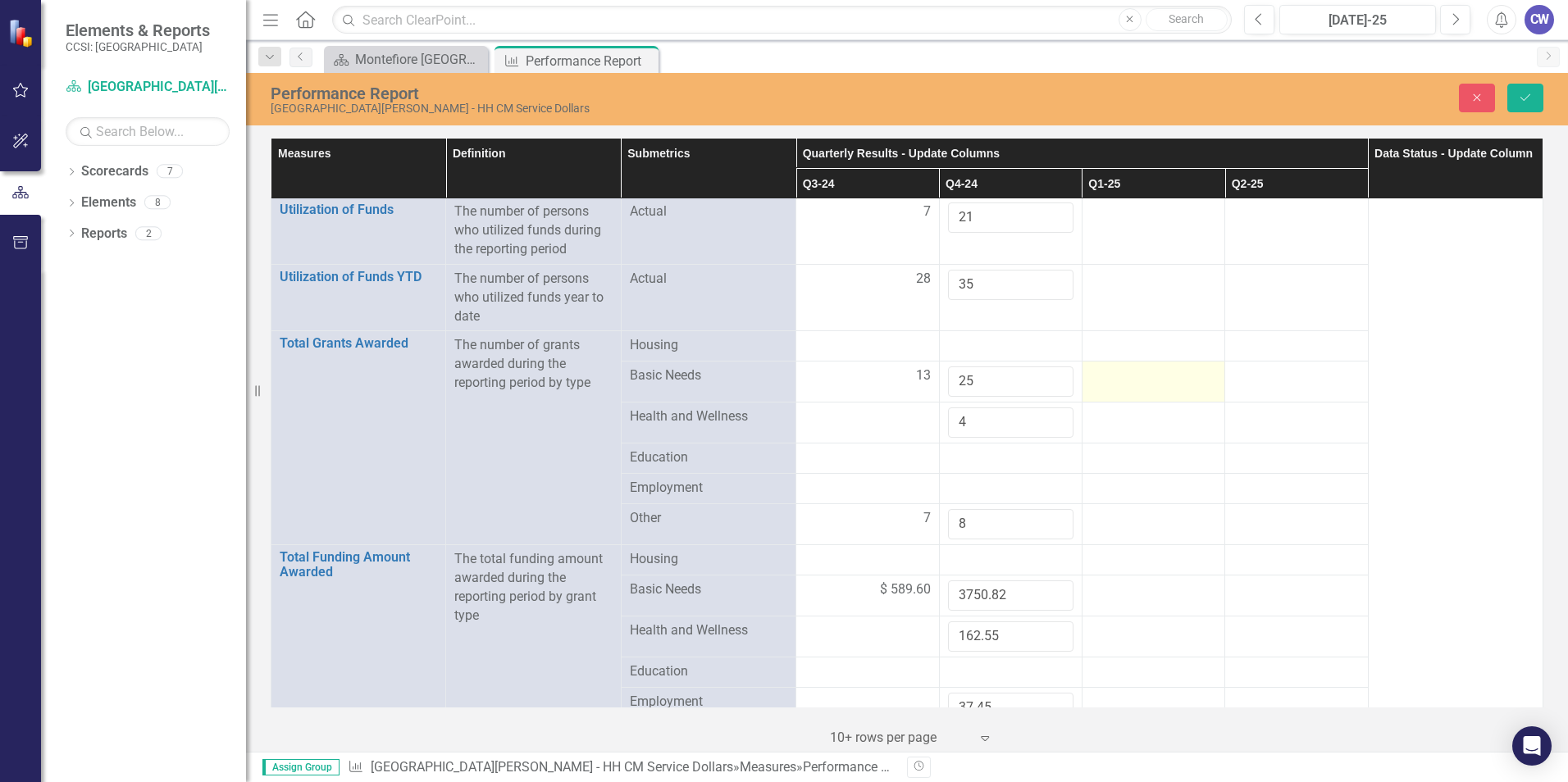
scroll to position [0, 0]
click at [1157, 211] on div at bounding box center [1153, 214] width 125 height 20
click at [1157, 212] on div at bounding box center [1153, 214] width 125 height 20
